Goal: Find specific fact: Find specific fact

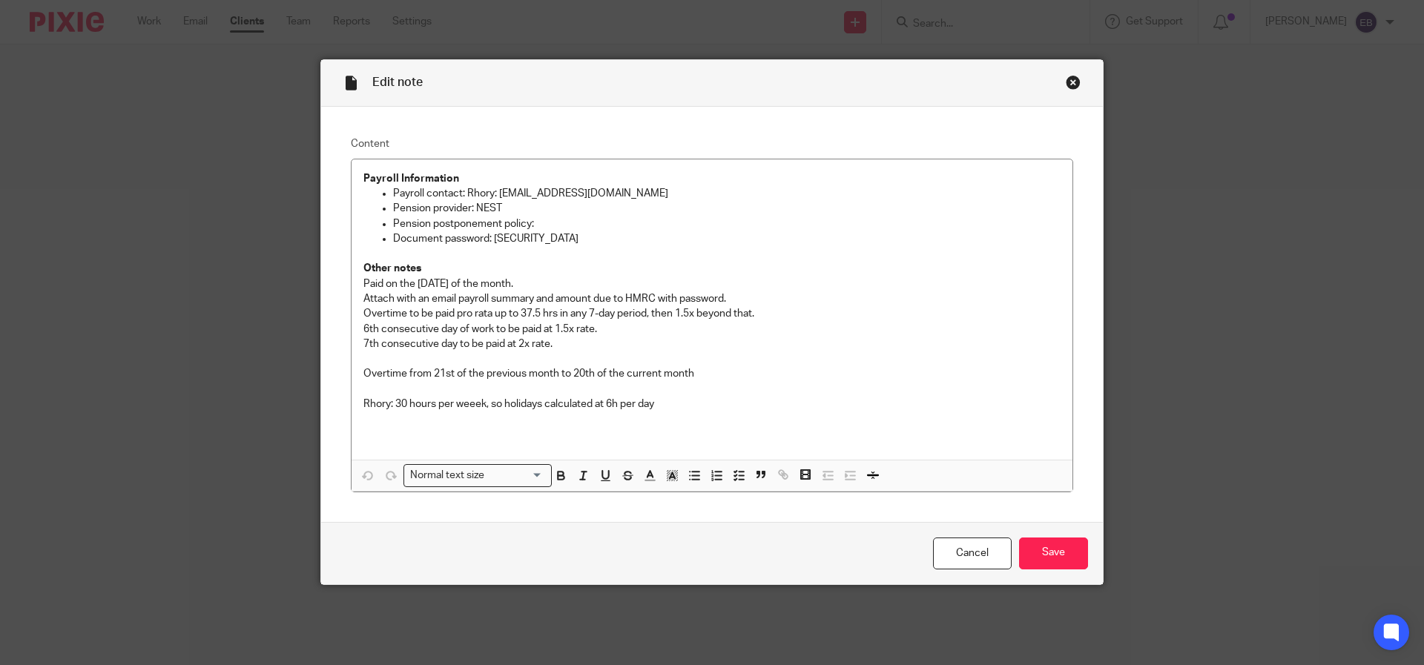
click at [1070, 79] on div "Close this dialog window" at bounding box center [1073, 82] width 15 height 15
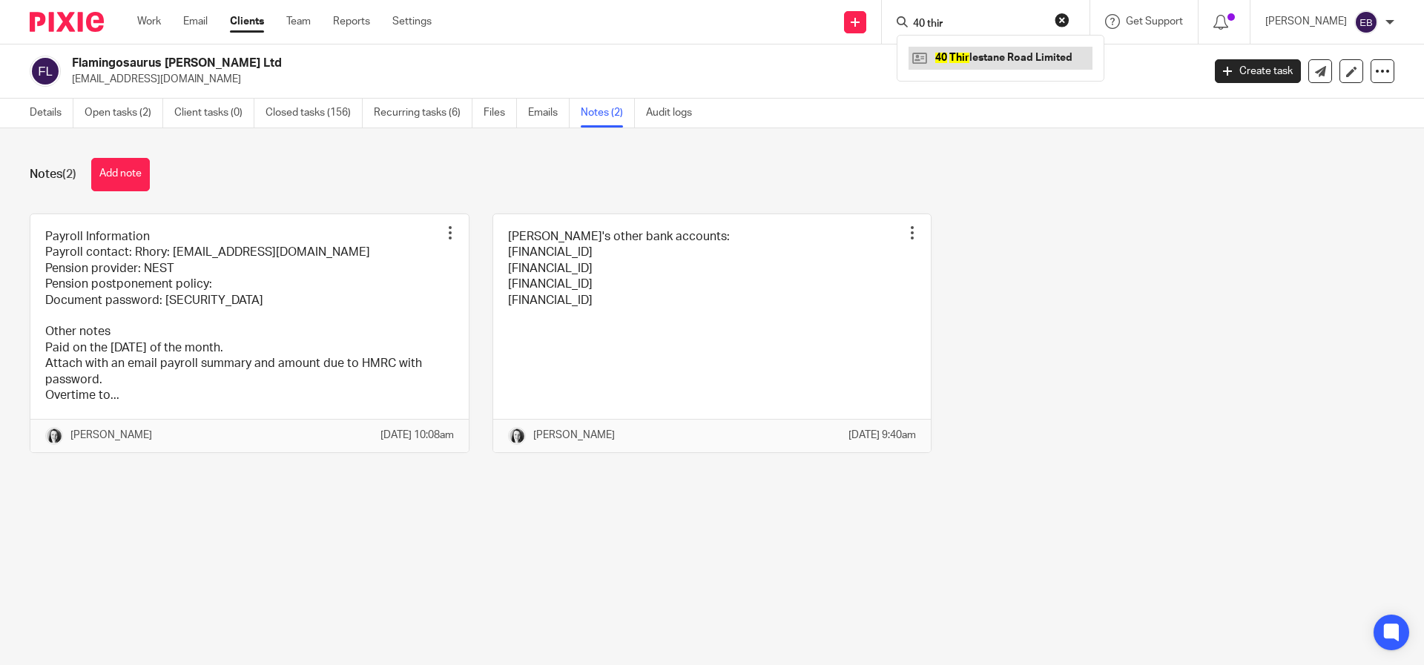
type input "40 thir"
click at [992, 58] on link at bounding box center [1001, 58] width 184 height 22
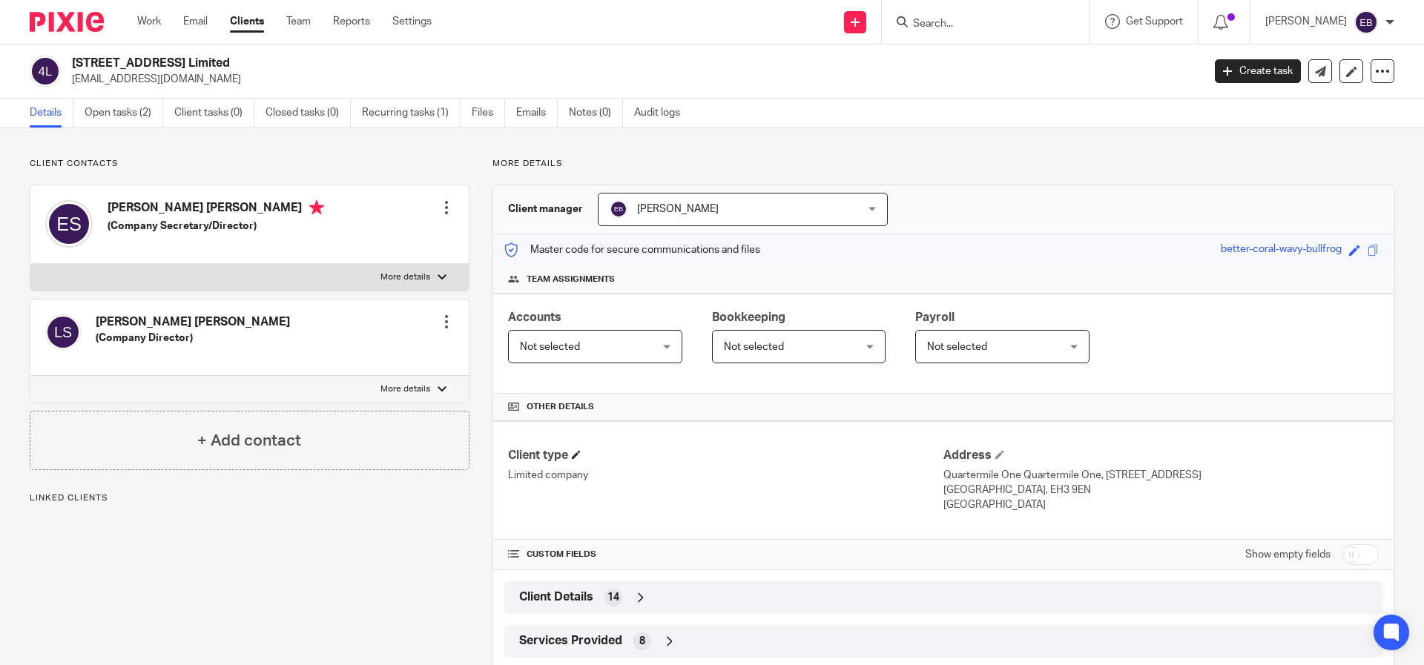
scroll to position [78, 0]
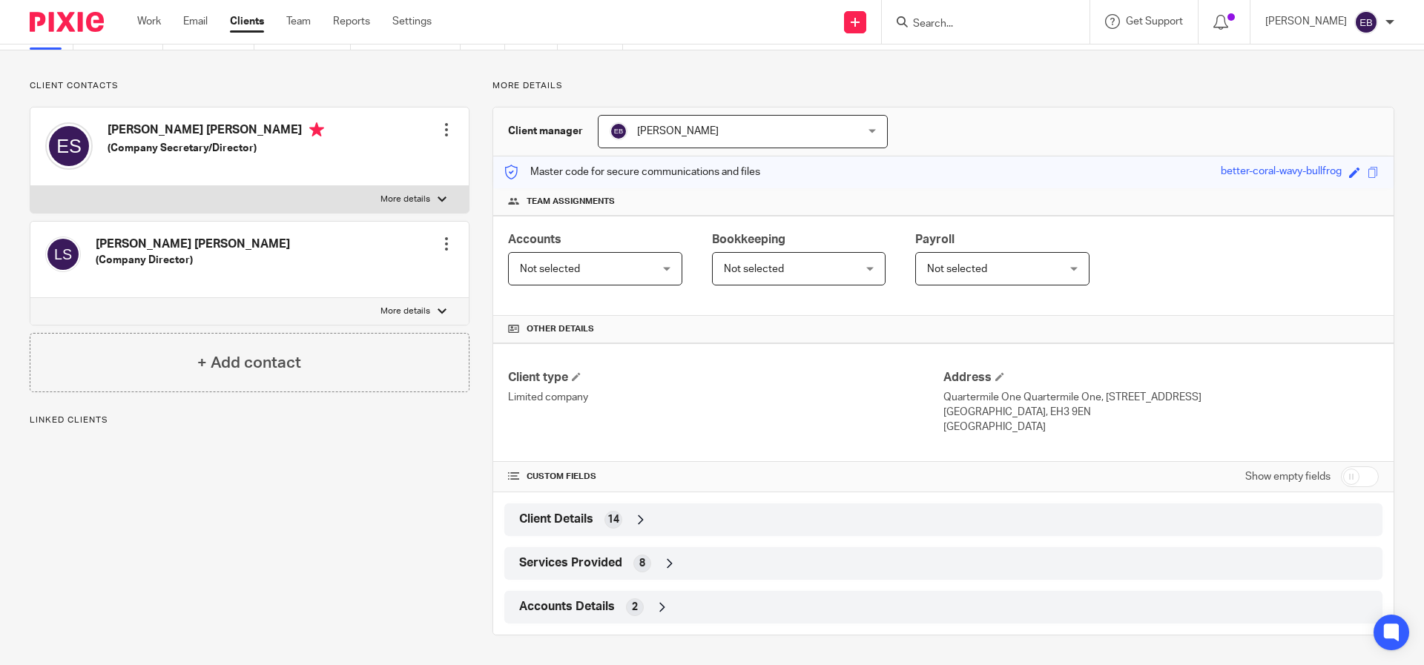
click at [587, 605] on span "Accounts Details" at bounding box center [567, 607] width 96 height 16
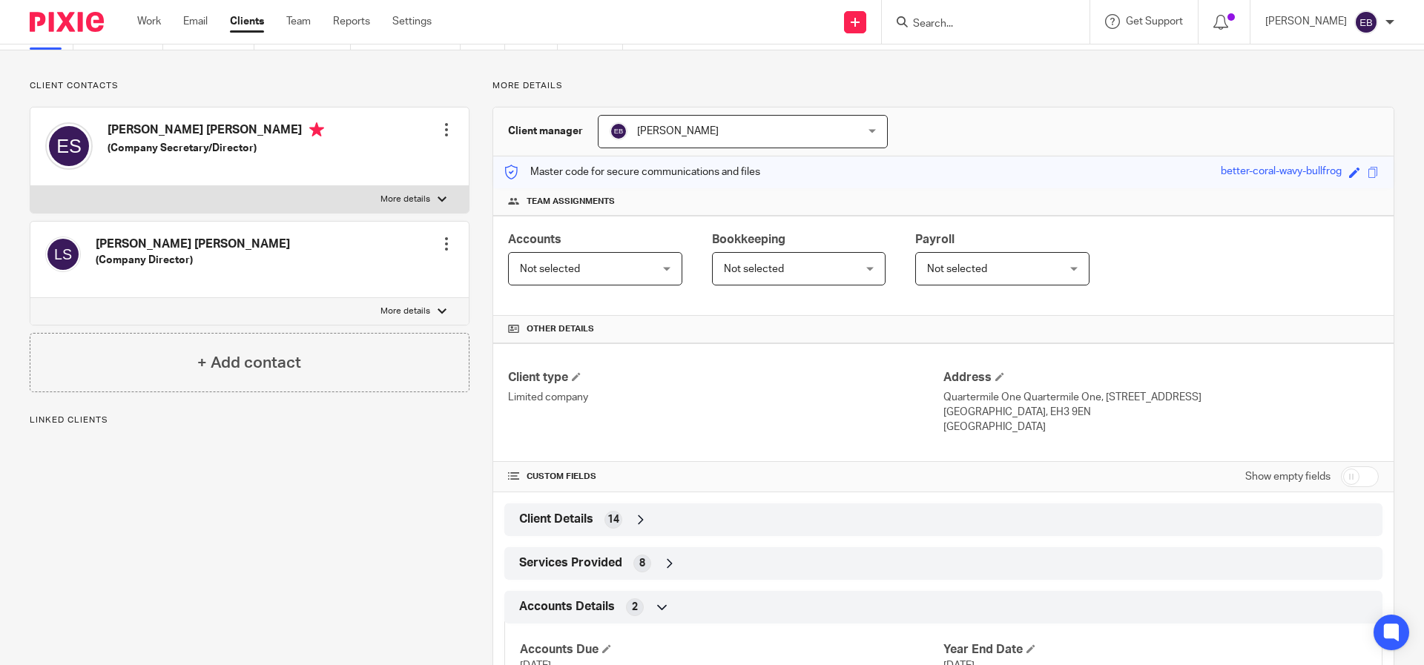
scroll to position [147, 0]
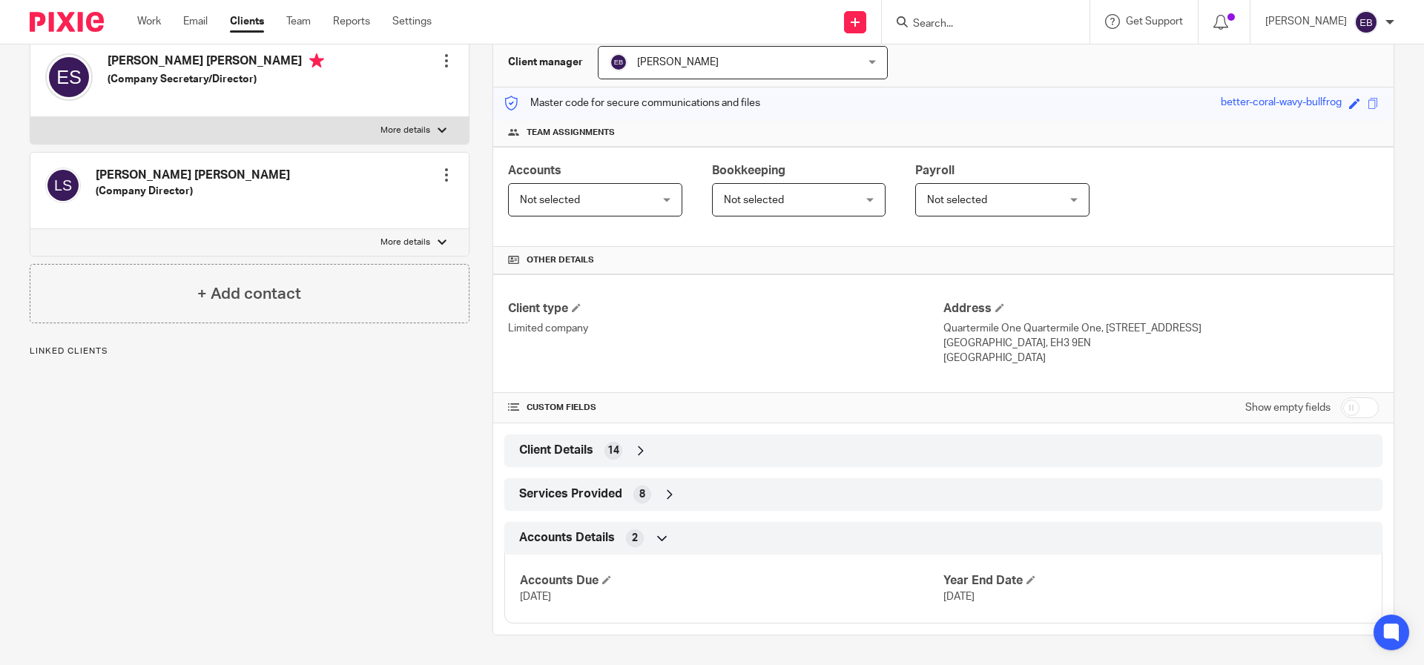
click at [562, 504] on div "Services Provided 8" at bounding box center [943, 494] width 856 height 25
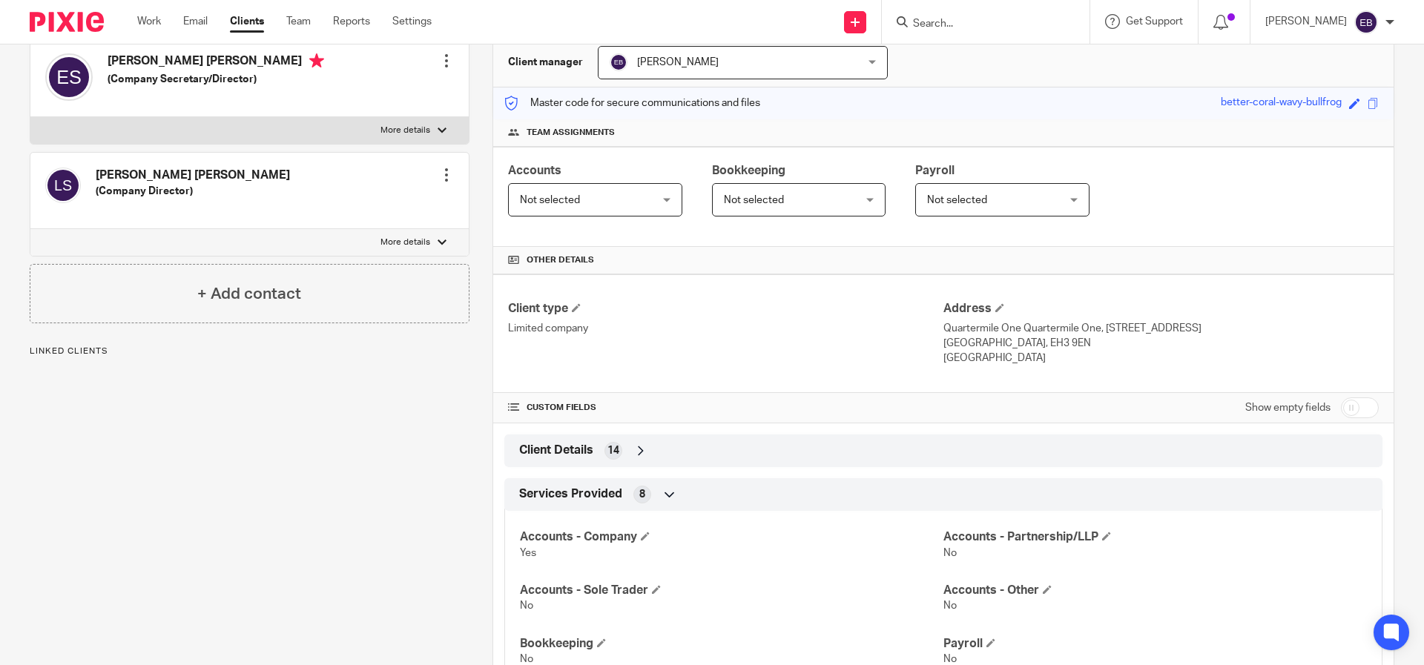
scroll to position [375, 0]
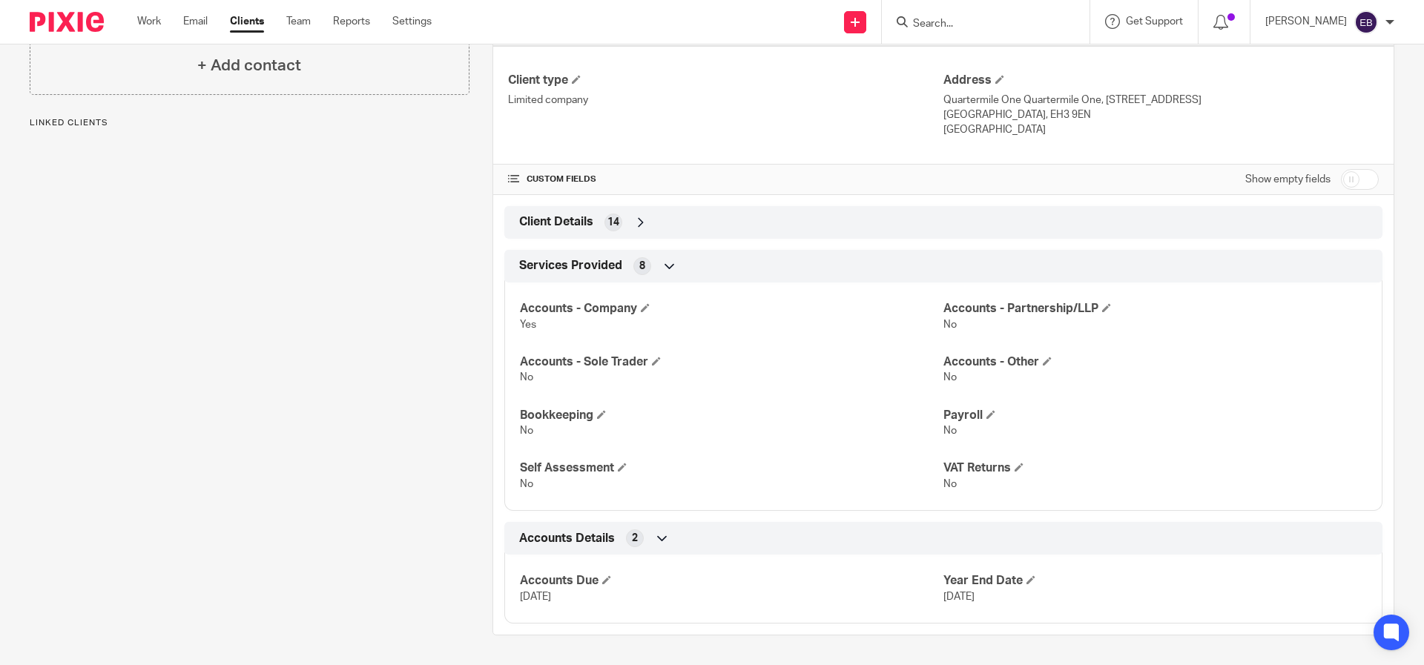
click at [570, 254] on div "Services Provided 8" at bounding box center [943, 266] width 856 height 25
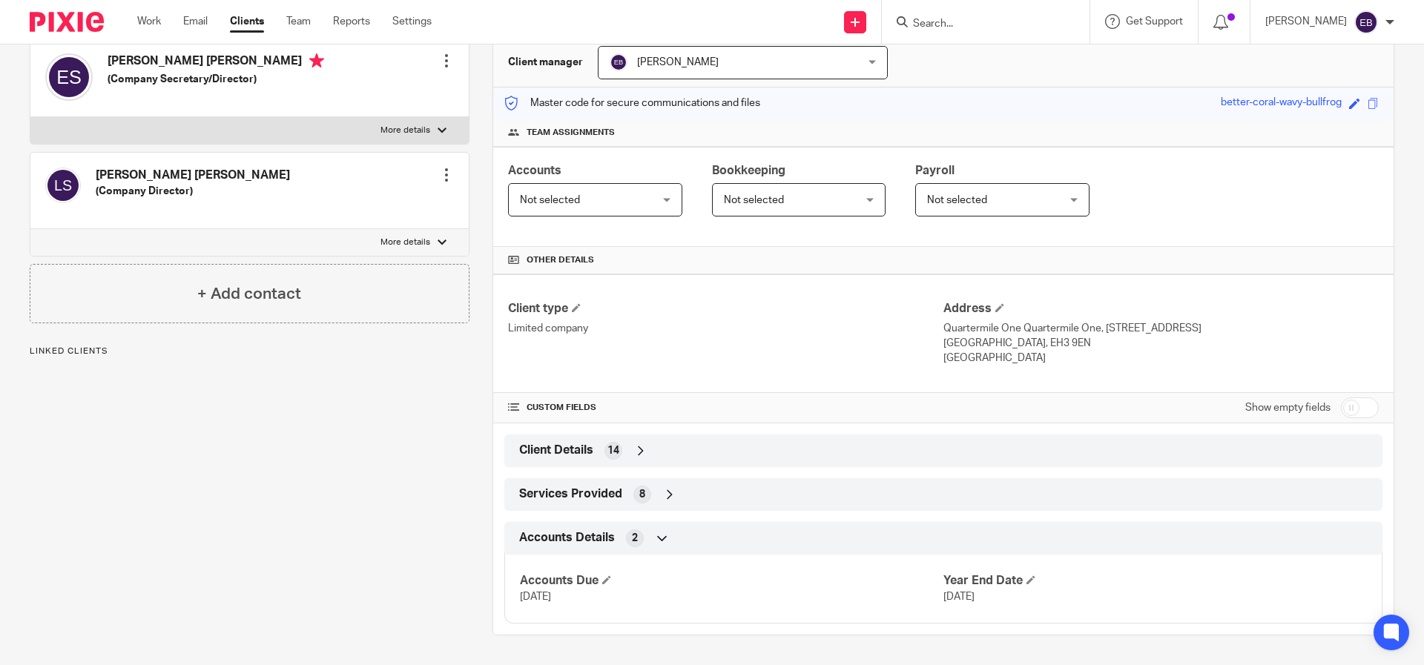
click at [558, 468] on div "Client type Limited company Address [GEOGRAPHIC_DATA], [STREET_ADDRESS] [STREET…" at bounding box center [943, 448] width 900 height 349
click at [557, 446] on span "Client Details" at bounding box center [556, 451] width 74 height 16
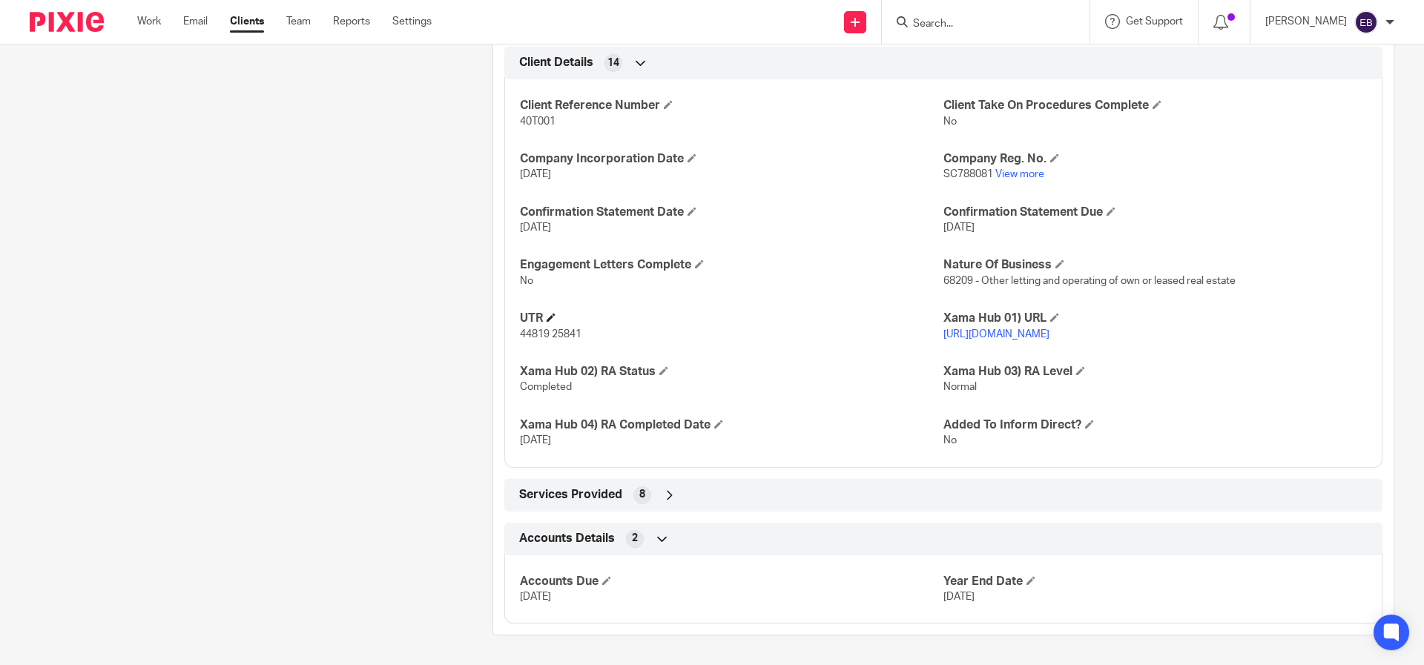
scroll to position [475, 0]
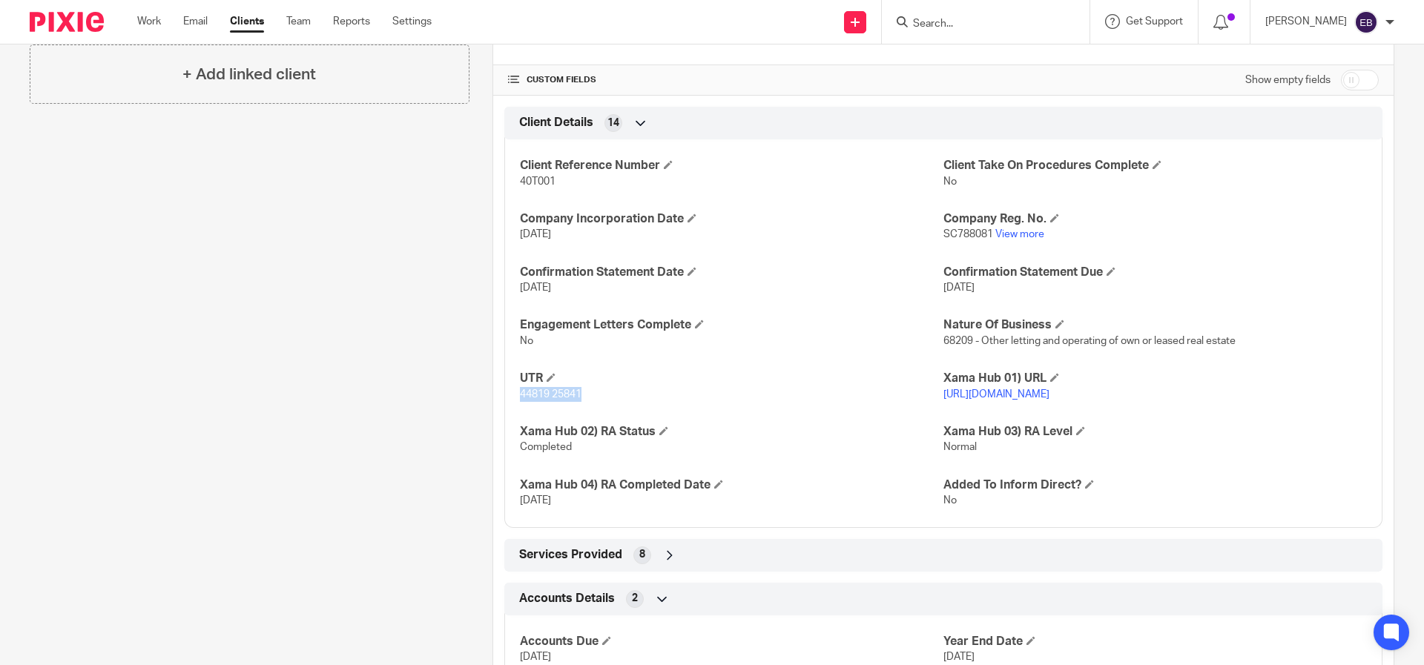
drag, startPoint x: 584, startPoint y: 403, endPoint x: 501, endPoint y: 398, distance: 83.2
click at [504, 398] on div "Client Reference Number 40T001 Client Take On Procedures Complete No Company In…" at bounding box center [943, 328] width 878 height 400
copy span "44819 25841"
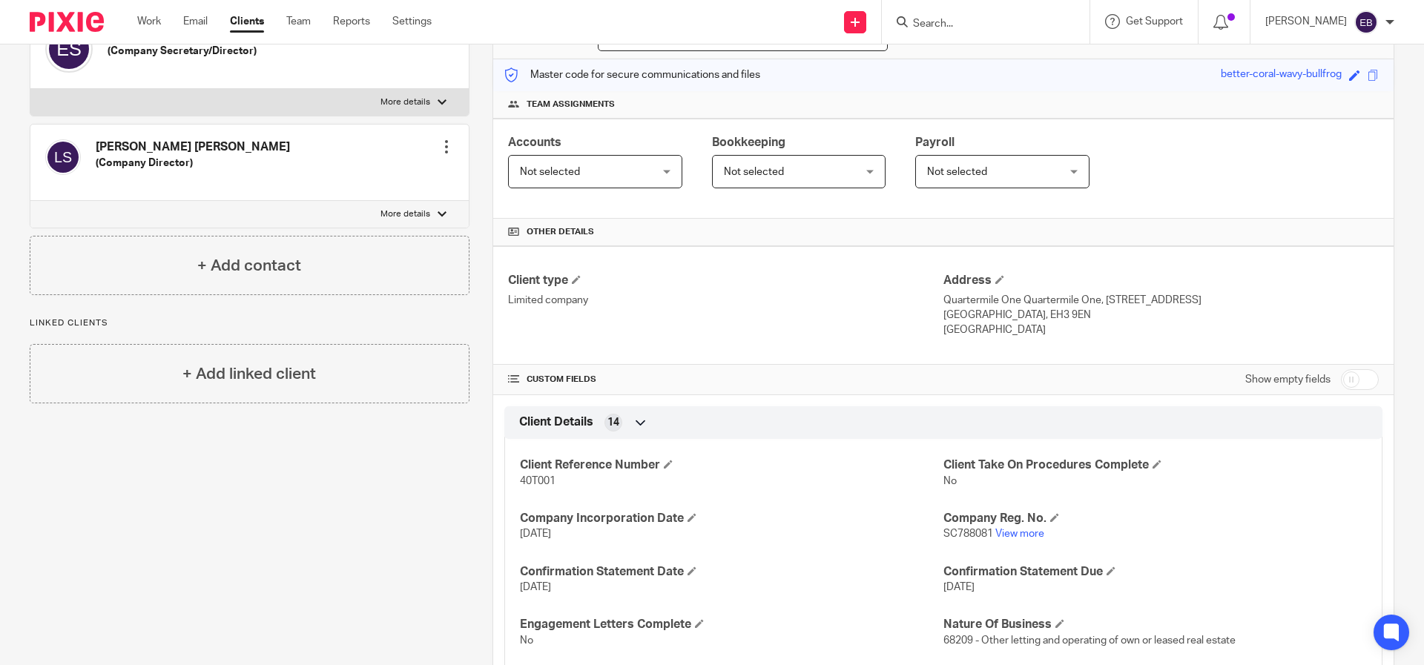
scroll to position [22, 0]
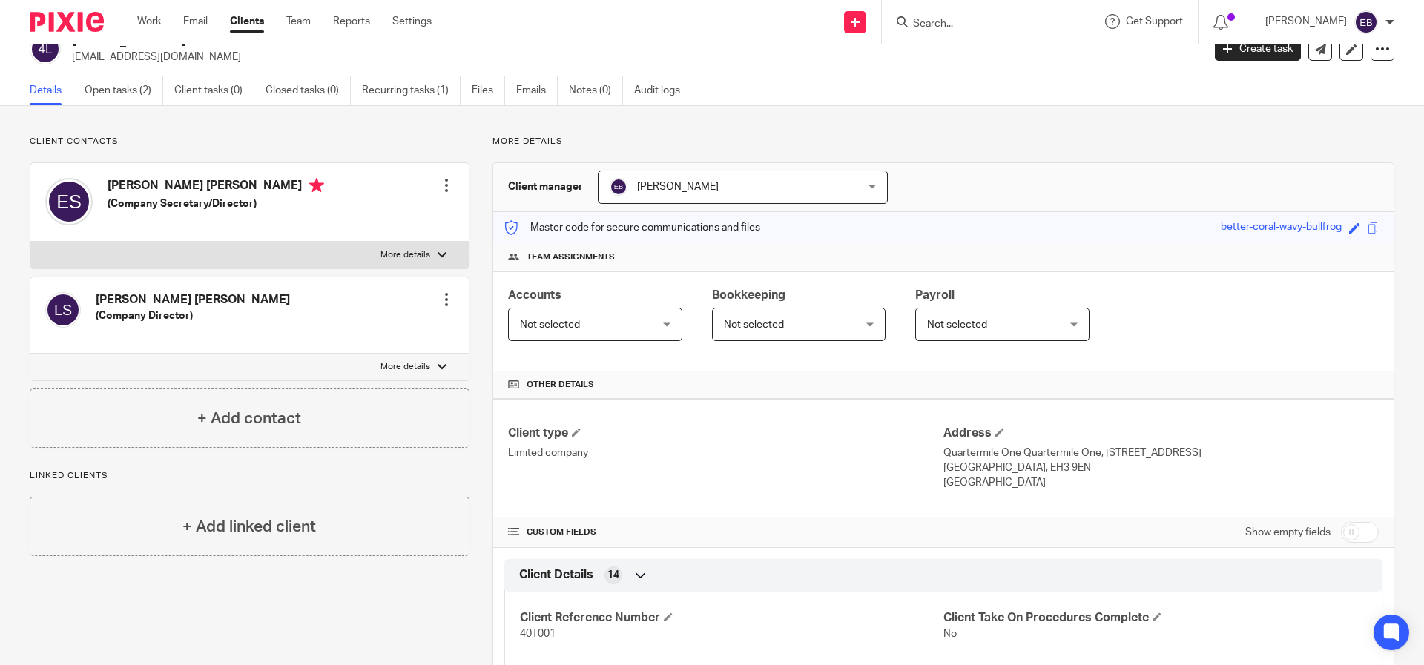
drag, startPoint x: 1043, startPoint y: 467, endPoint x: 988, endPoint y: 468, distance: 54.9
click at [988, 468] on p "[GEOGRAPHIC_DATA], EH3 9EN" at bounding box center [1160, 468] width 435 height 15
copy p "EH3 9EN"
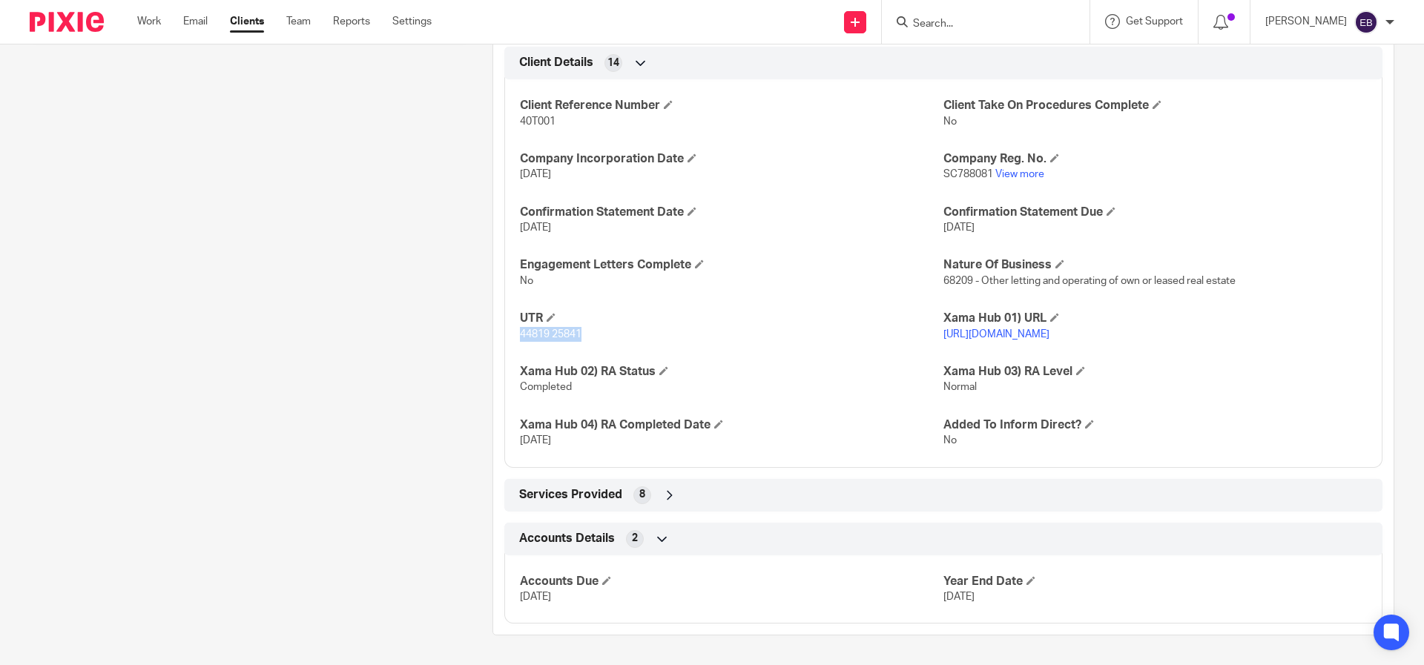
scroll to position [541, 0]
click at [603, 327] on p "44819 25841" at bounding box center [732, 334] width 424 height 15
drag, startPoint x: 588, startPoint y: 331, endPoint x: 512, endPoint y: 331, distance: 76.4
click at [512, 331] on div "Client Reference Number 40T001 Client Take On Procedures Complete No Company In…" at bounding box center [943, 268] width 878 height 400
copy span "44819 25841"
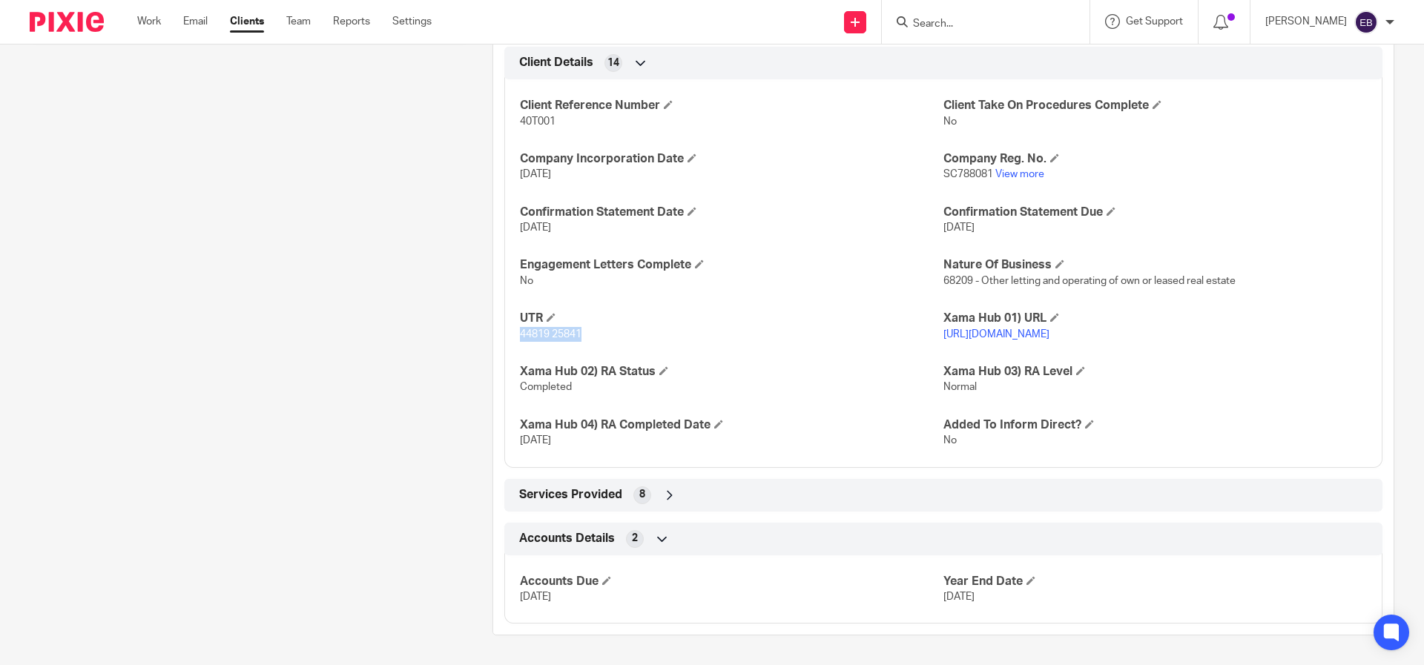
scroll to position [550, 0]
click at [559, 503] on div "Services Provided 8" at bounding box center [943, 495] width 856 height 25
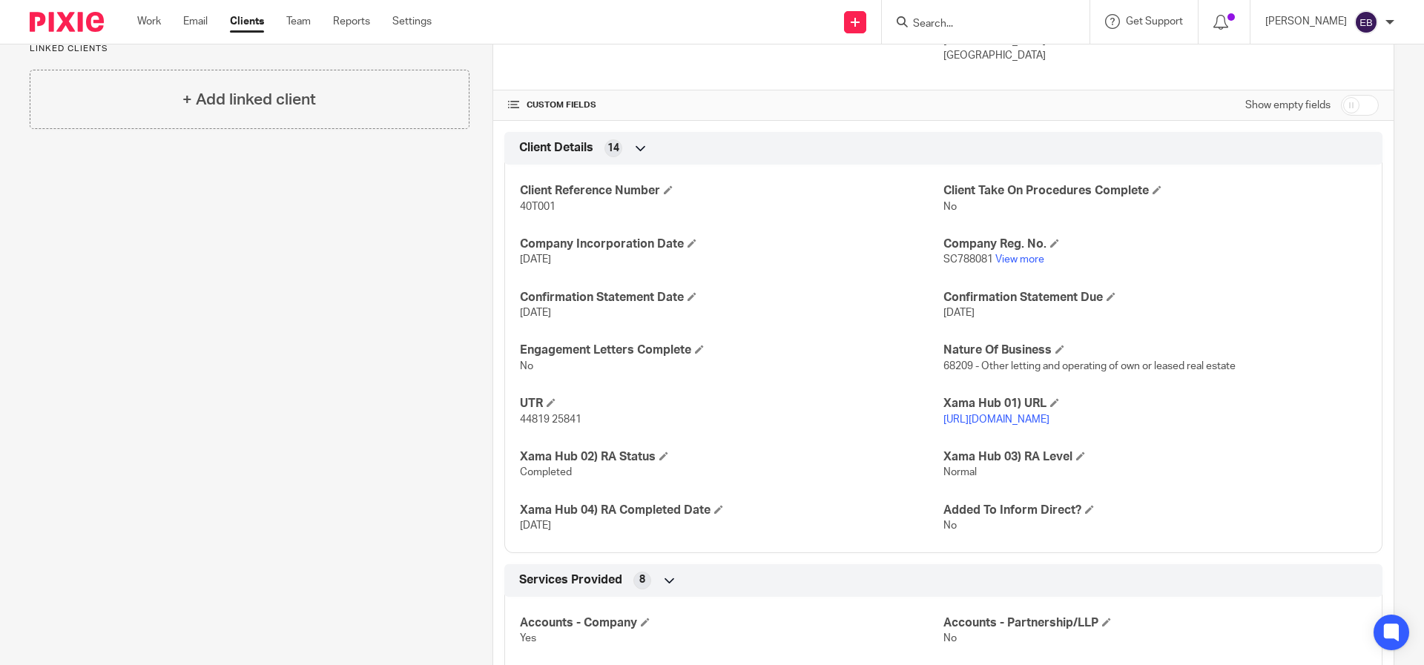
scroll to position [458, 0]
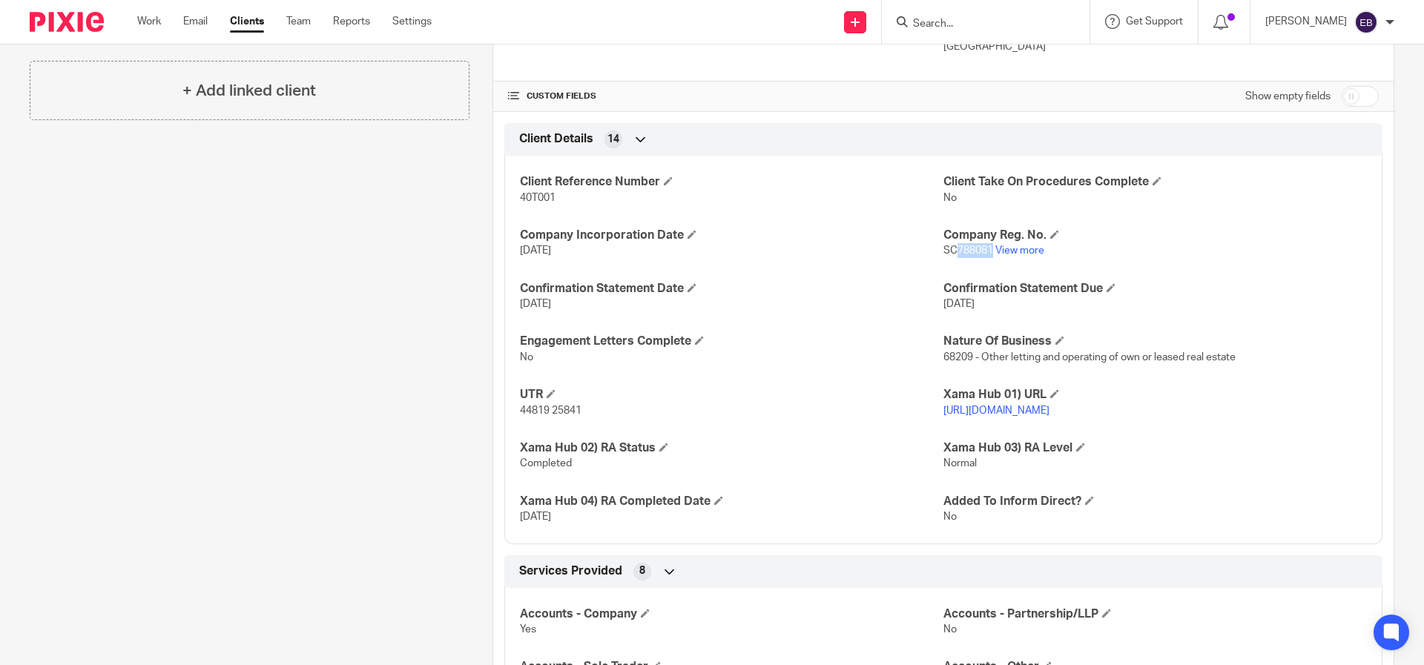
drag, startPoint x: 985, startPoint y: 252, endPoint x: 952, endPoint y: 251, distance: 33.4
click at [952, 251] on span "SC788081" at bounding box center [968, 250] width 50 height 10
copy span "788081"
click at [1024, 245] on link "View more" at bounding box center [1019, 250] width 49 height 10
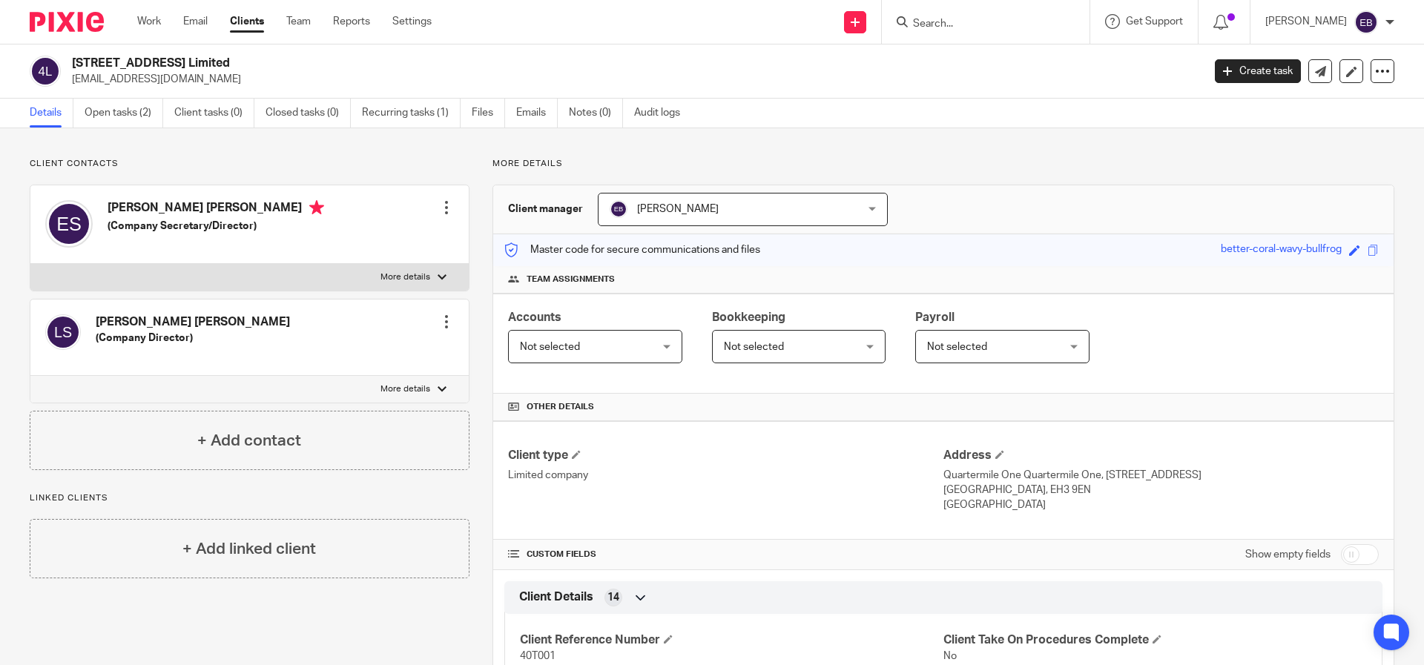
scroll to position [338, 0]
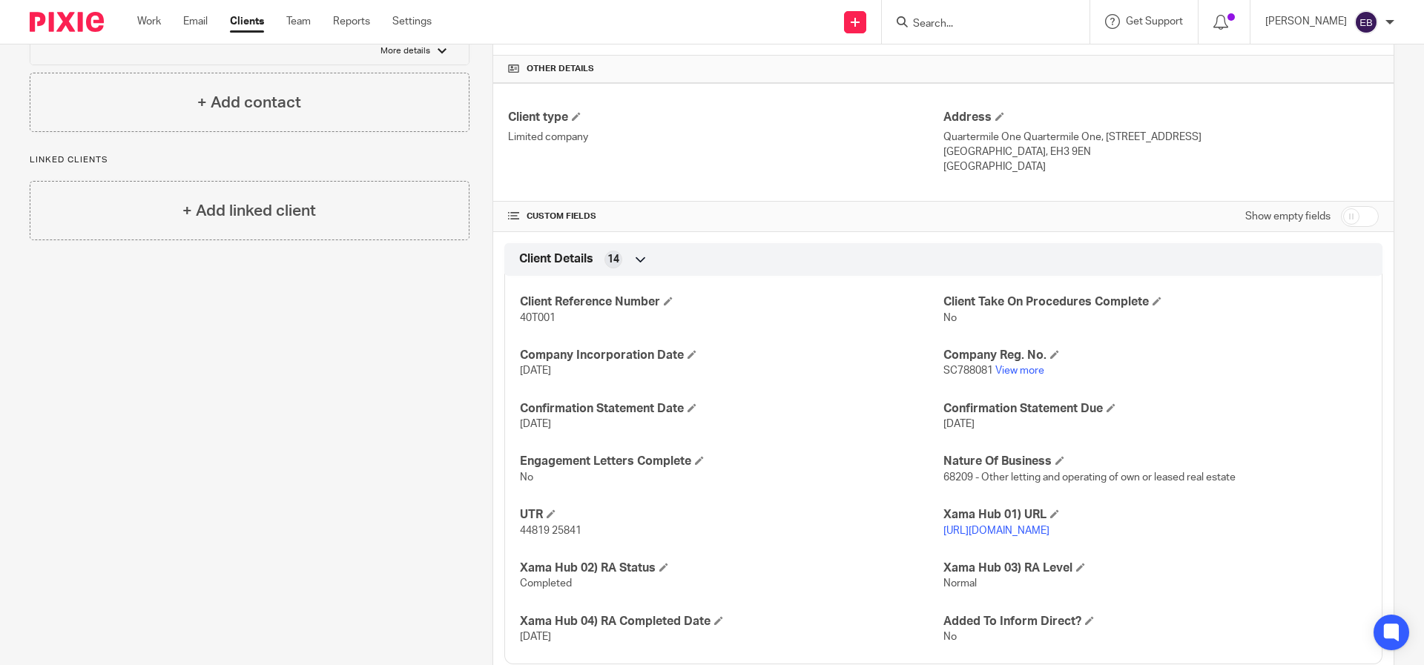
drag, startPoint x: 1045, startPoint y: 159, endPoint x: 1036, endPoint y: 151, distance: 12.1
click at [991, 151] on div "Address [GEOGRAPHIC_DATA], [STREET_ADDRESS] [STREET_ADDRESS] [GEOGRAPHIC_DATA]" at bounding box center [1160, 142] width 435 height 65
drag, startPoint x: 1047, startPoint y: 150, endPoint x: 991, endPoint y: 153, distance: 55.7
click at [991, 153] on p "[GEOGRAPHIC_DATA], EH3 9EN" at bounding box center [1160, 152] width 435 height 15
copy p "EH3 9EN"
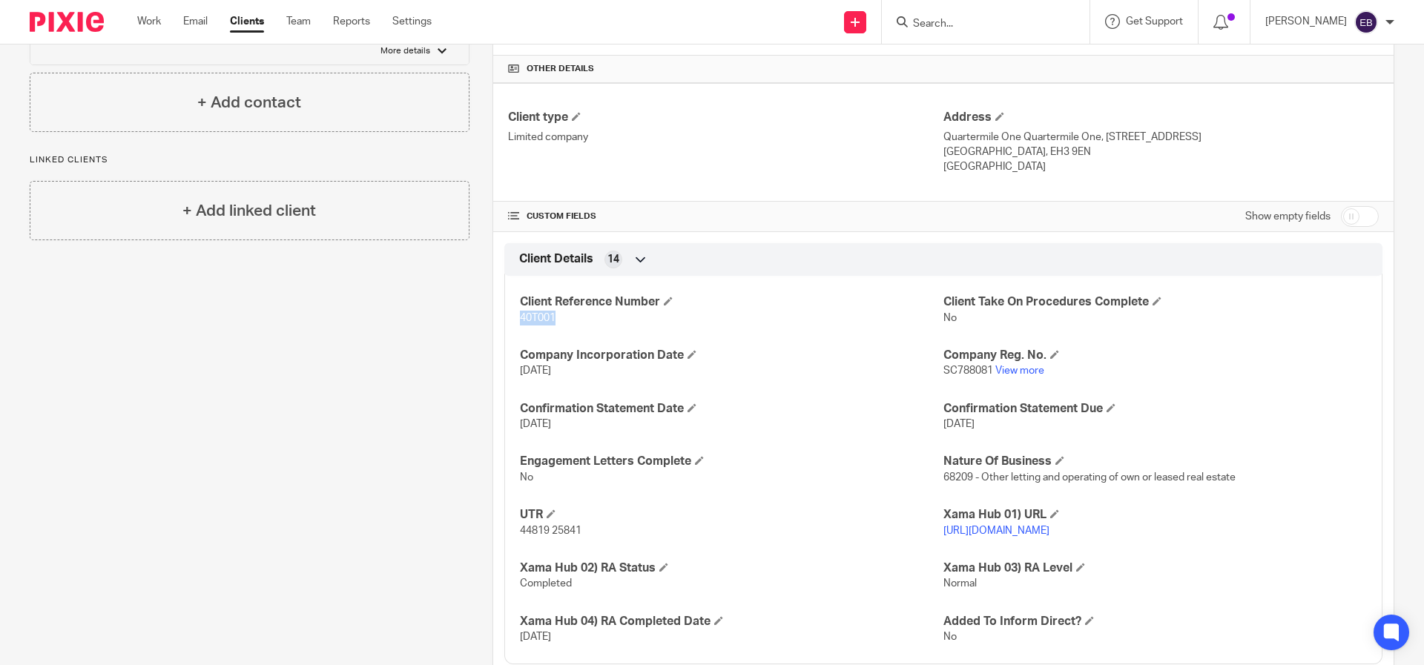
drag, startPoint x: 558, startPoint y: 320, endPoint x: 513, endPoint y: 317, distance: 46.1
click at [513, 317] on div "Client Reference Number 40T001 Client Take On Procedures Complete No Company In…" at bounding box center [943, 465] width 878 height 400
copy span "40T001"
